Goal: Information Seeking & Learning: Learn about a topic

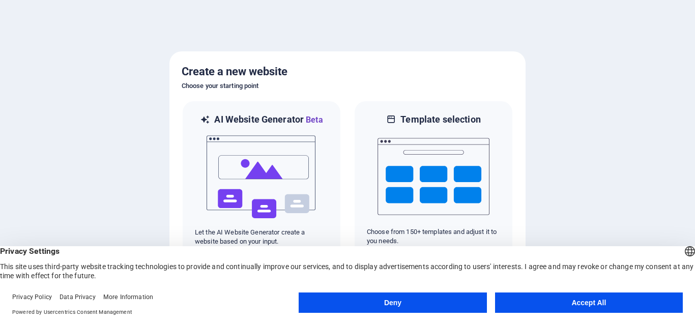
click at [586, 294] on button "Accept All" at bounding box center [589, 302] width 188 height 20
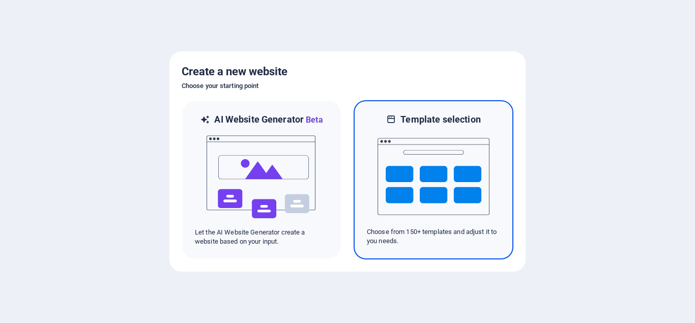
click at [430, 172] on img at bounding box center [433, 177] width 112 height 102
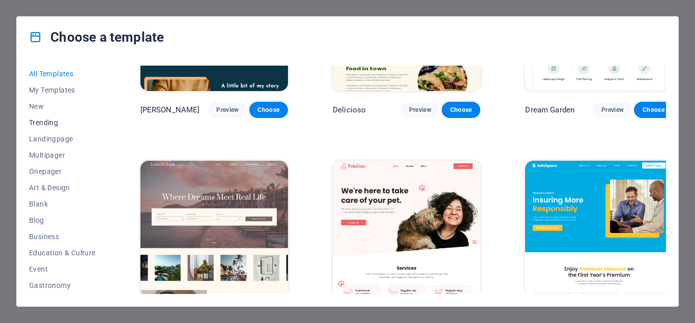
click at [49, 123] on span "Trending" at bounding box center [62, 122] width 67 height 8
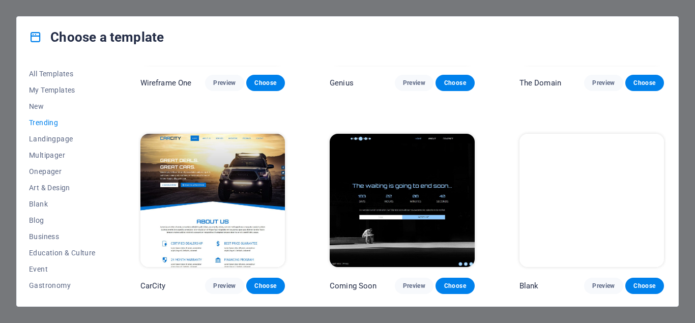
scroll to position [949, 0]
click at [55, 136] on span "Landingpage" at bounding box center [62, 139] width 67 height 8
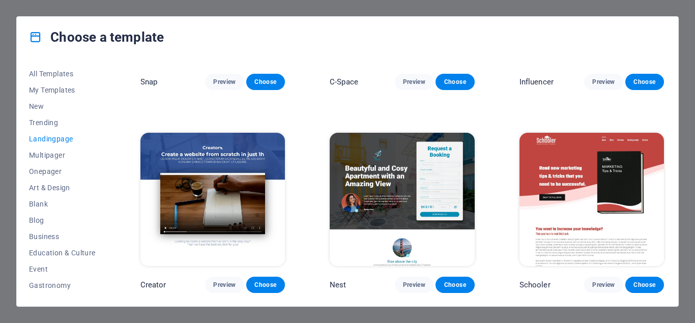
scroll to position [1558, 0]
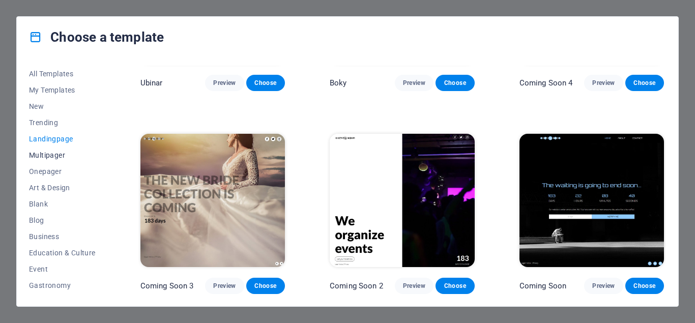
click at [51, 154] on span "Multipager" at bounding box center [62, 155] width 67 height 8
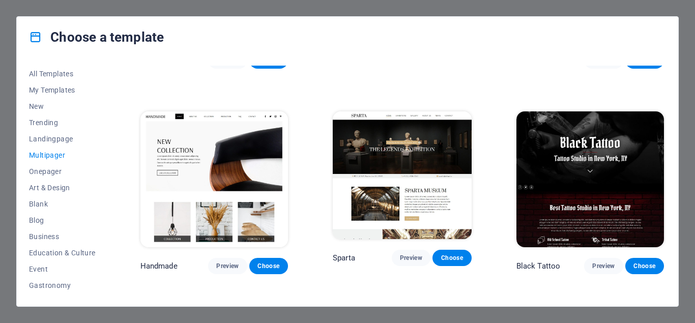
scroll to position [3617, 0]
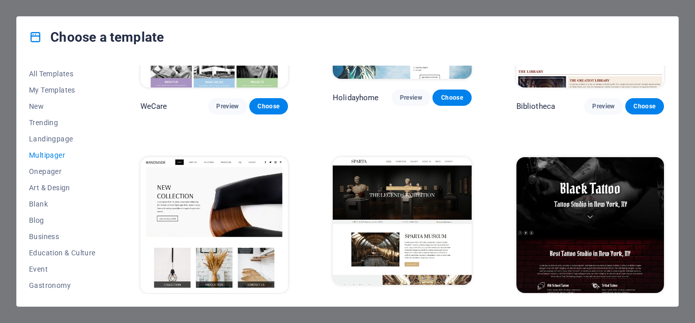
click at [596, 308] on span "Preview" at bounding box center [603, 312] width 22 height 8
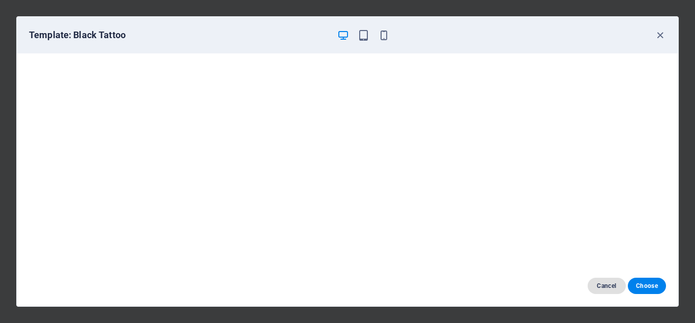
click at [606, 283] on span "Cancel" at bounding box center [606, 286] width 22 height 8
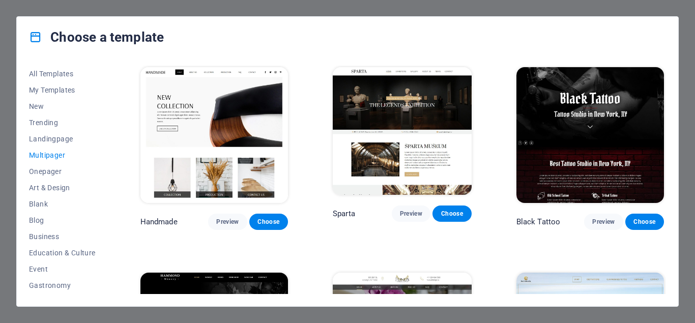
scroll to position [3709, 0]
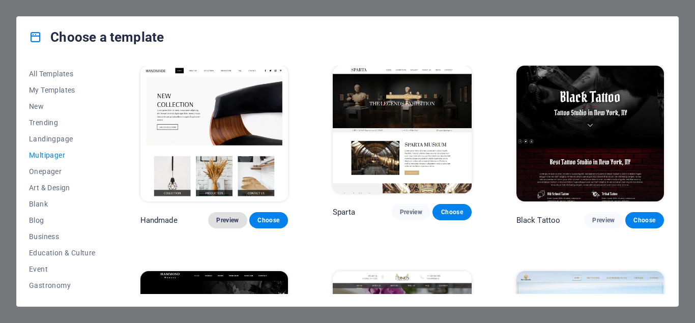
click at [218, 216] on span "Preview" at bounding box center [227, 220] width 22 height 8
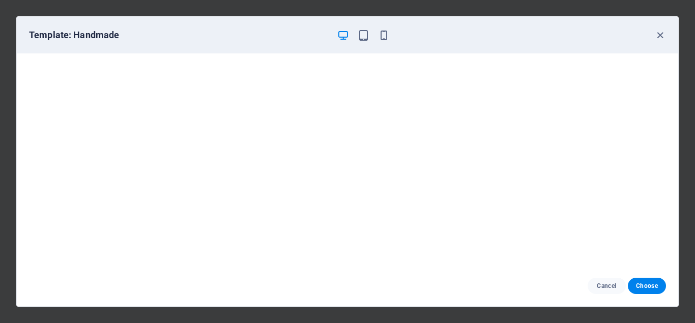
scroll to position [0, 0]
click at [605, 286] on span "Cancel" at bounding box center [606, 286] width 22 height 8
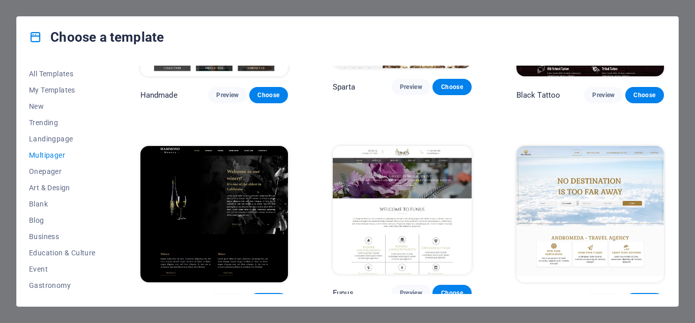
scroll to position [3846, 0]
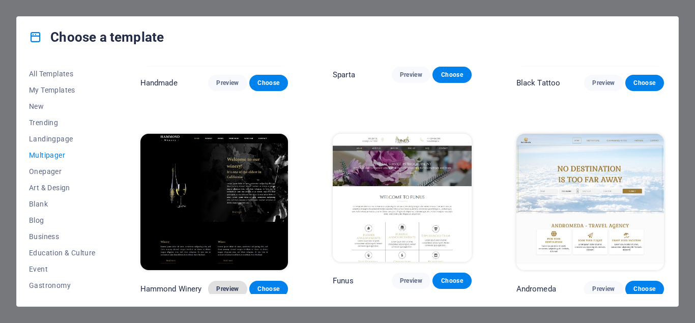
click at [224, 285] on span "Preview" at bounding box center [227, 289] width 22 height 8
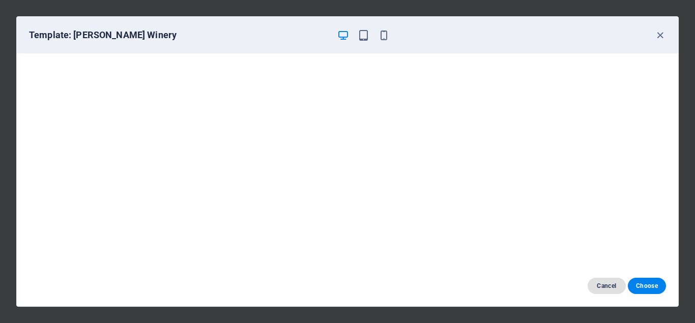
click at [608, 285] on span "Cancel" at bounding box center [606, 286] width 22 height 8
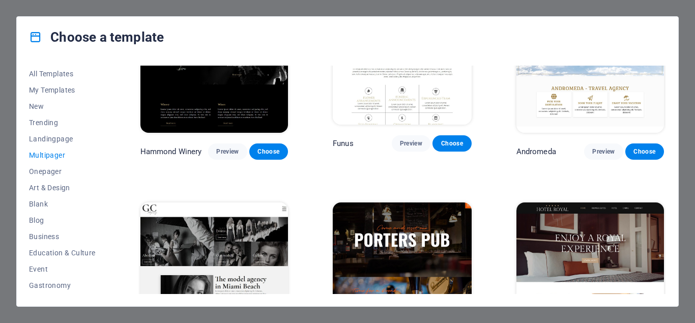
scroll to position [4029, 0]
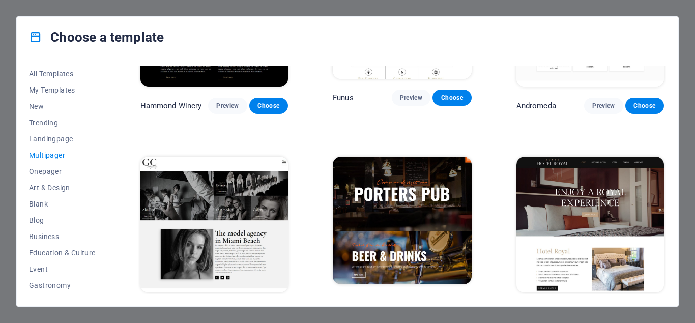
click at [415, 299] on span "Preview" at bounding box center [411, 303] width 22 height 8
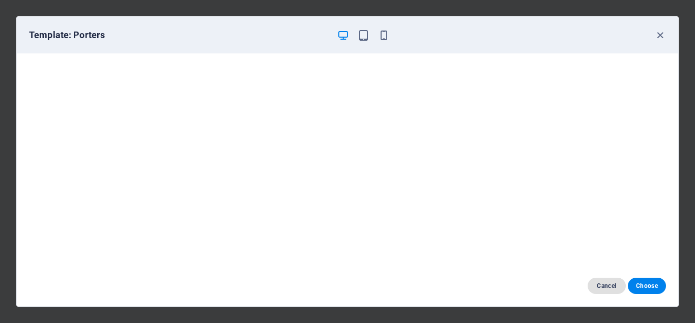
click at [604, 286] on span "Cancel" at bounding box center [606, 286] width 22 height 8
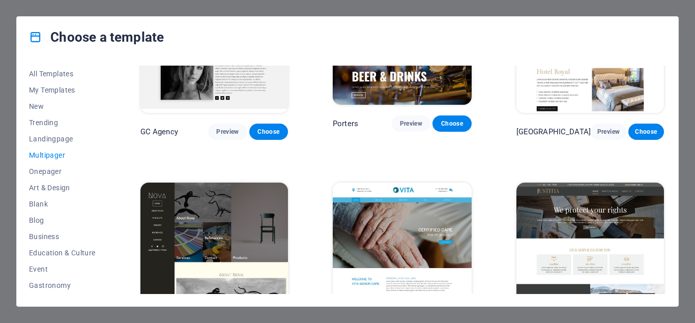
scroll to position [4212, 0]
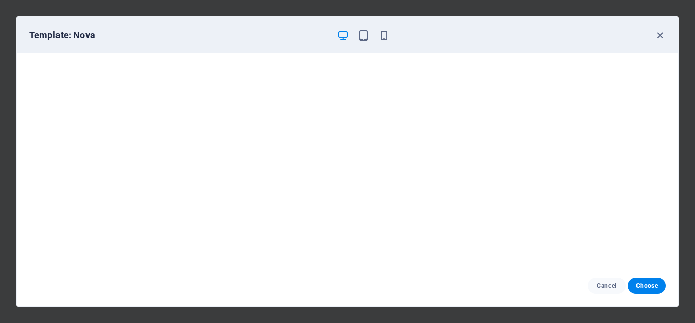
scroll to position [3, 0]
click at [607, 287] on span "Cancel" at bounding box center [606, 286] width 22 height 8
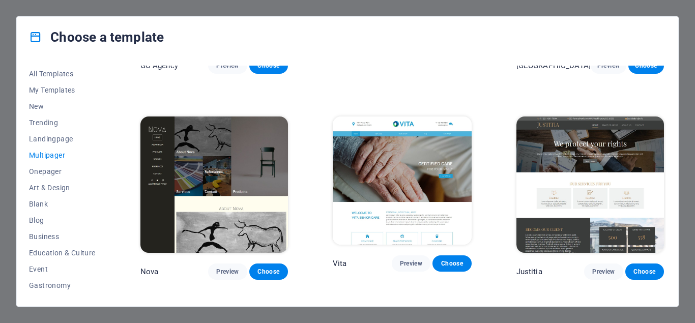
scroll to position [4258, 0]
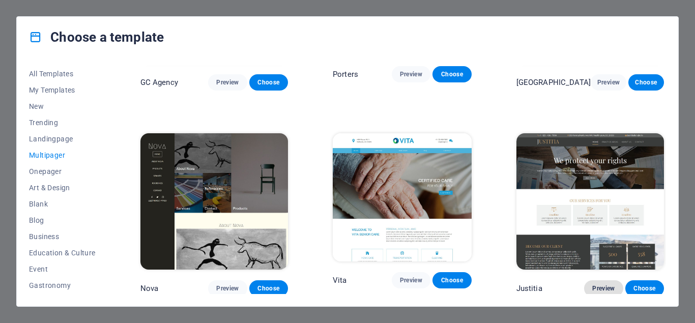
click at [602, 284] on span "Preview" at bounding box center [603, 288] width 22 height 8
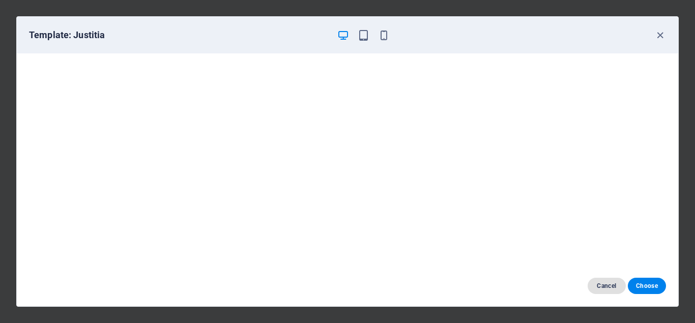
click at [603, 283] on span "Cancel" at bounding box center [606, 286] width 22 height 8
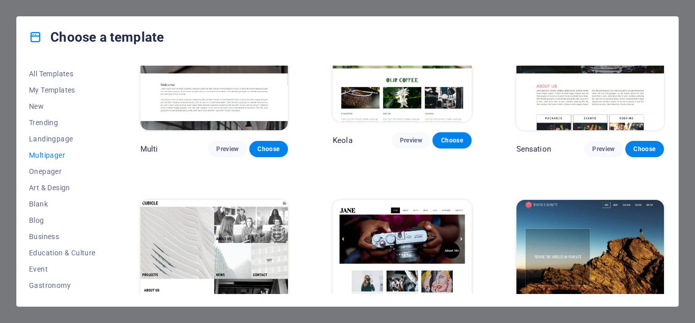
scroll to position [4616, 0]
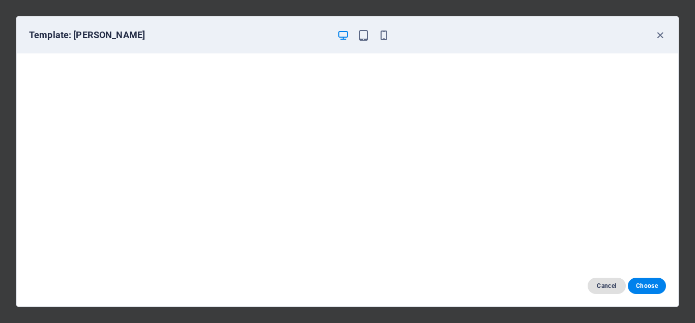
click at [604, 292] on button "Cancel" at bounding box center [606, 286] width 38 height 16
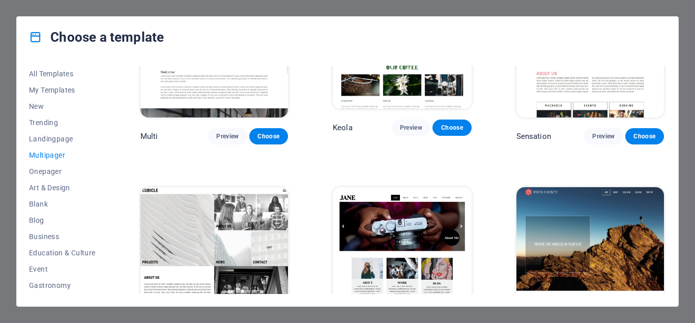
click at [686, 66] on div "Choose a template All Templates My Templates New Trending Landingpage Multipage…" at bounding box center [347, 161] width 695 height 323
